Goal: Navigation & Orientation: Find specific page/section

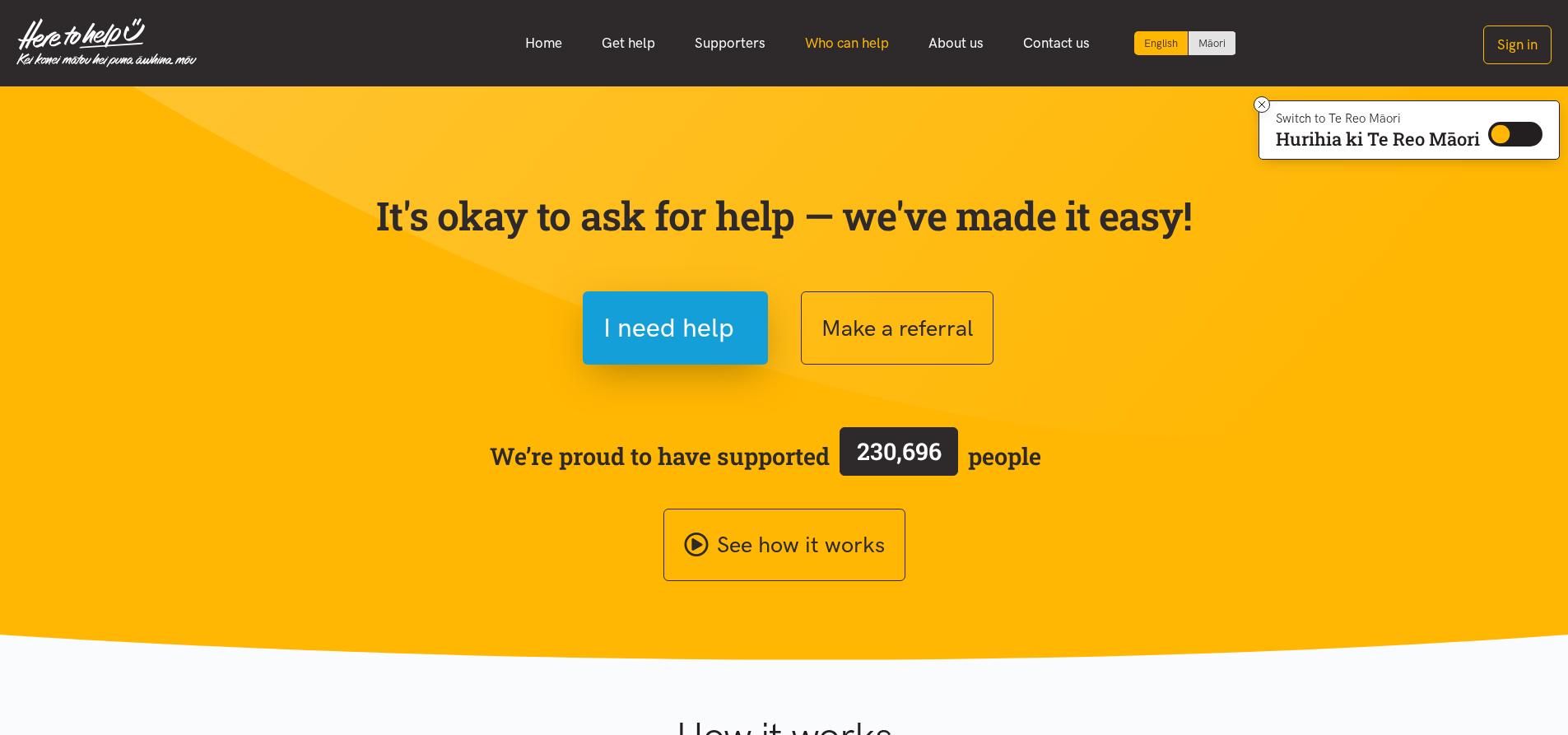
click at [864, 39] on link "Who can help" at bounding box center [847, 43] width 123 height 35
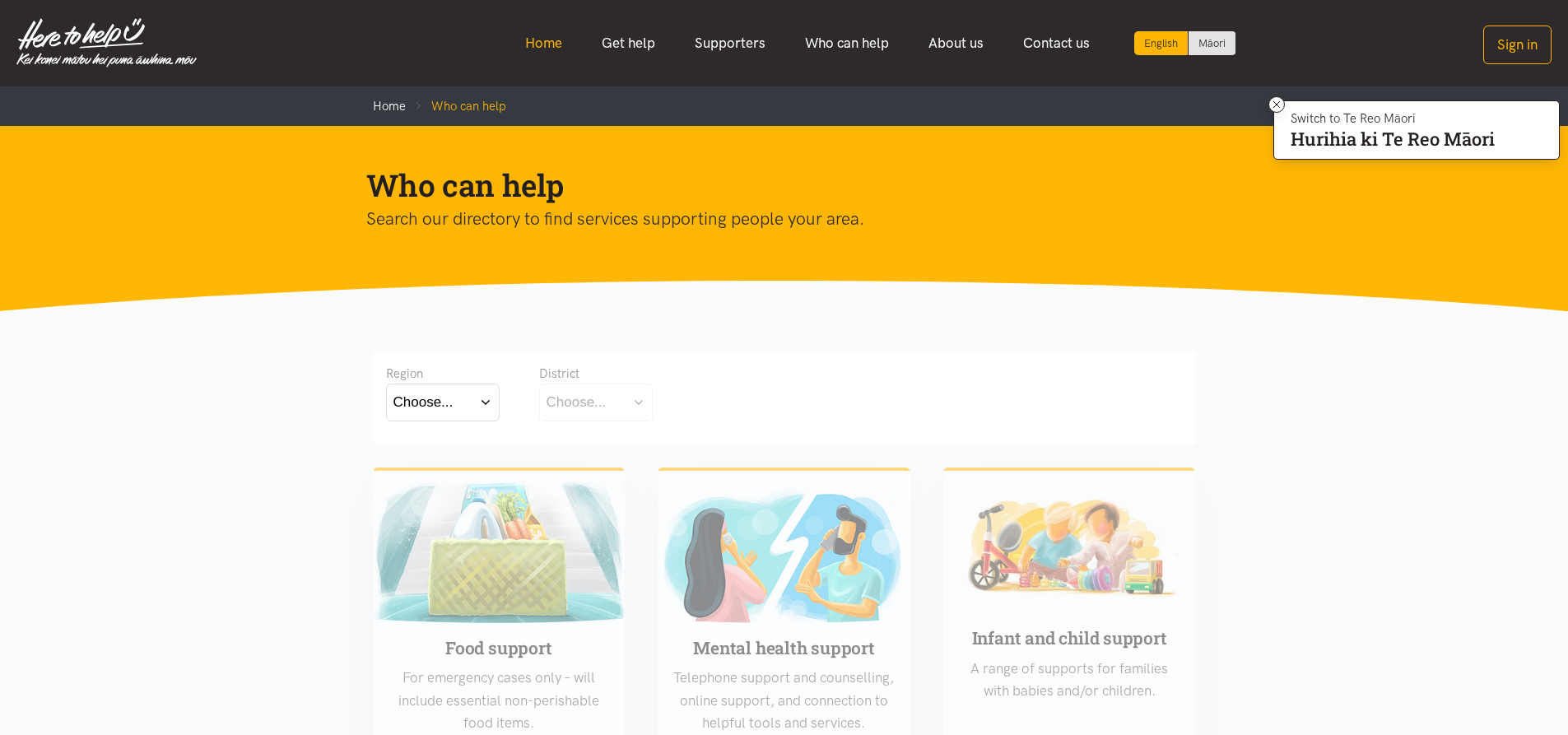
click at [549, 45] on link "Home" at bounding box center [543, 43] width 77 height 35
